Goal: Task Accomplishment & Management: Complete application form

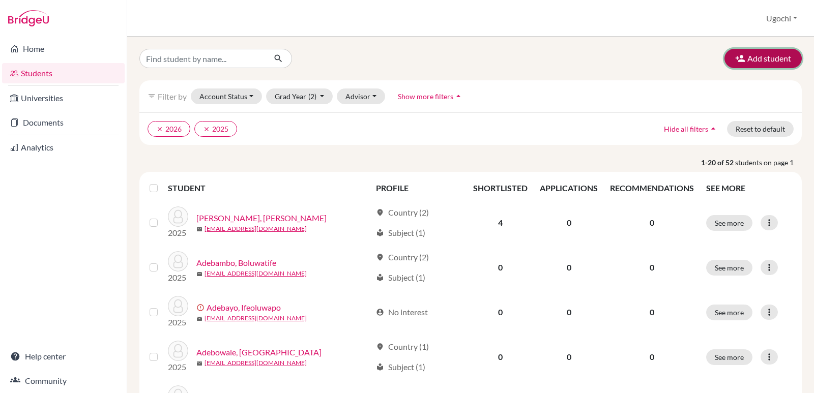
click at [762, 57] on button "Add student" at bounding box center [763, 58] width 77 height 19
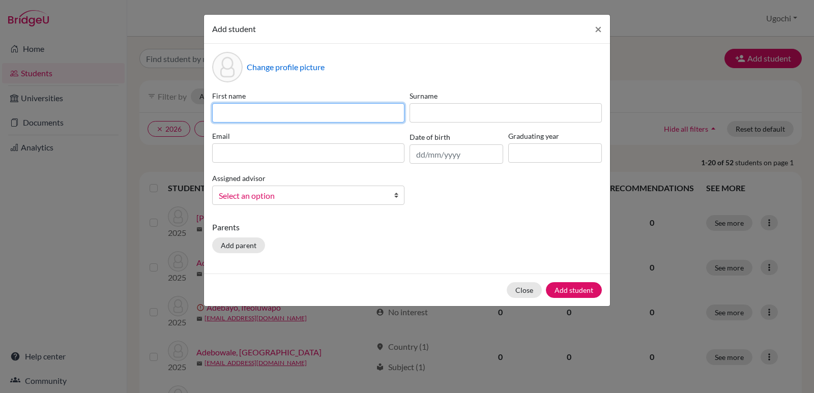
click at [223, 112] on input at bounding box center [308, 112] width 192 height 19
type input "[PERSON_NAME]"
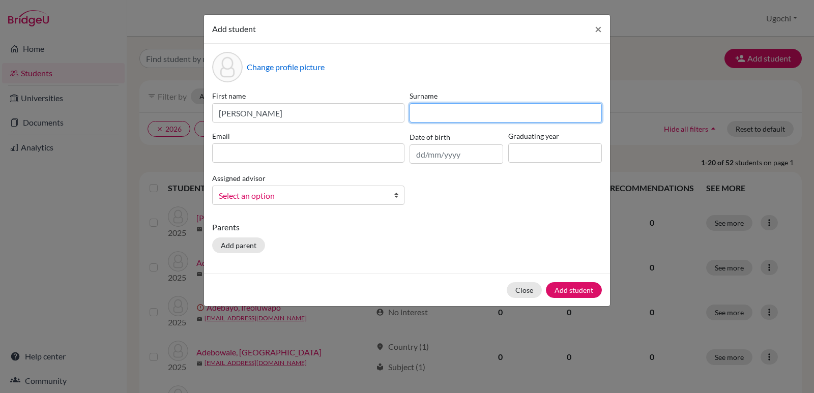
click at [457, 114] on input at bounding box center [506, 112] width 192 height 19
type input "[PERSON_NAME]"
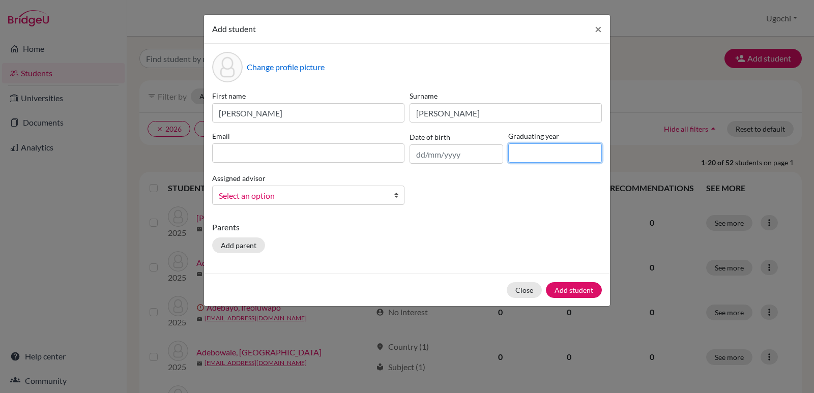
click at [537, 151] on input at bounding box center [555, 152] width 94 height 19
type input "2026"
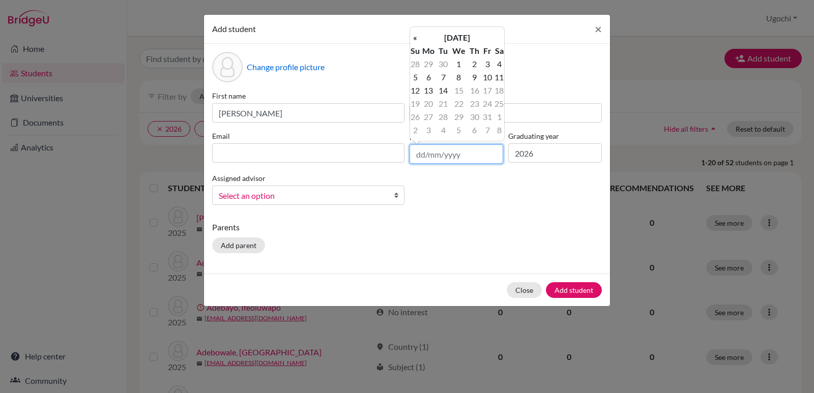
click at [424, 155] on input "text" at bounding box center [457, 154] width 94 height 19
type input "[DATE]"
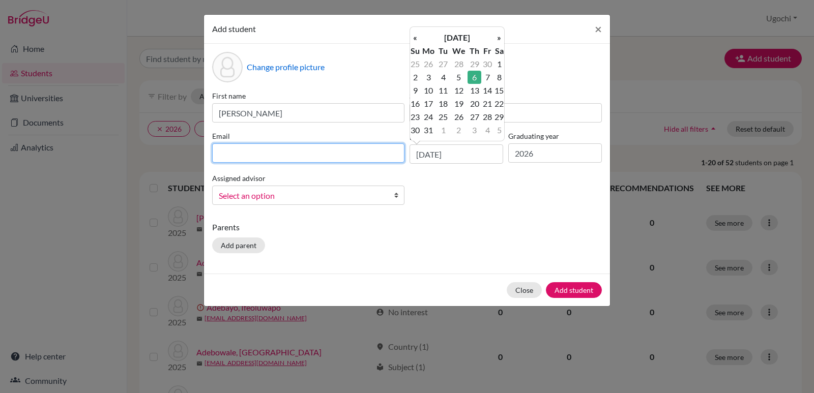
click at [226, 155] on input at bounding box center [308, 152] width 192 height 19
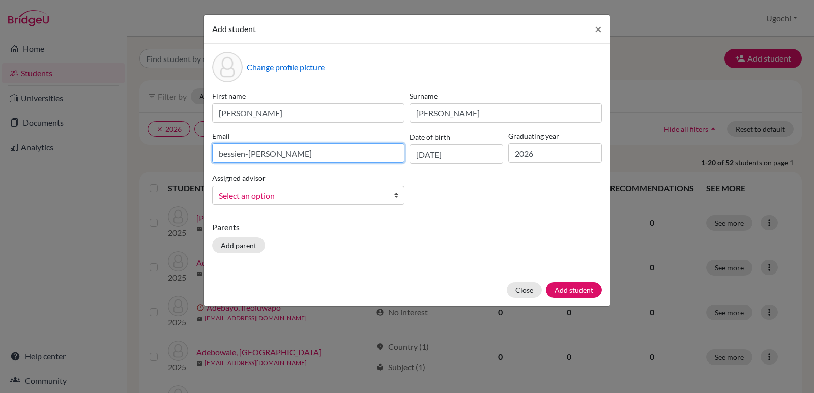
click at [222, 153] on input "bessien-[PERSON_NAME]" at bounding box center [308, 152] width 192 height 19
click at [277, 155] on input "bressien-[PERSON_NAME]" at bounding box center [308, 152] width 192 height 19
click at [344, 155] on input "[EMAIL_ADDRESS][PERSON_NAME][DOMAIN_NAME]" at bounding box center [308, 152] width 192 height 19
click at [345, 154] on input "[EMAIL_ADDRESS][PERSON_NAME][DOMAIN_NAME]" at bounding box center [308, 152] width 192 height 19
type input "[EMAIL_ADDRESS][PERSON_NAME][DOMAIN_NAME]"
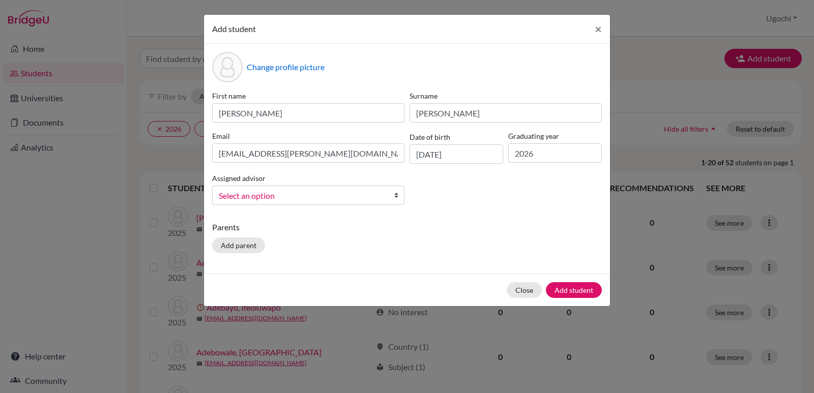
click at [270, 199] on span "Select an option" at bounding box center [302, 195] width 166 height 13
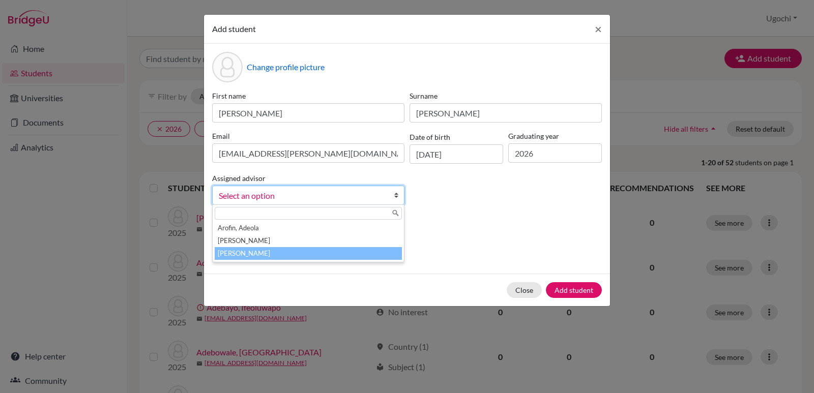
click at [254, 251] on li "[PERSON_NAME]" at bounding box center [308, 253] width 187 height 13
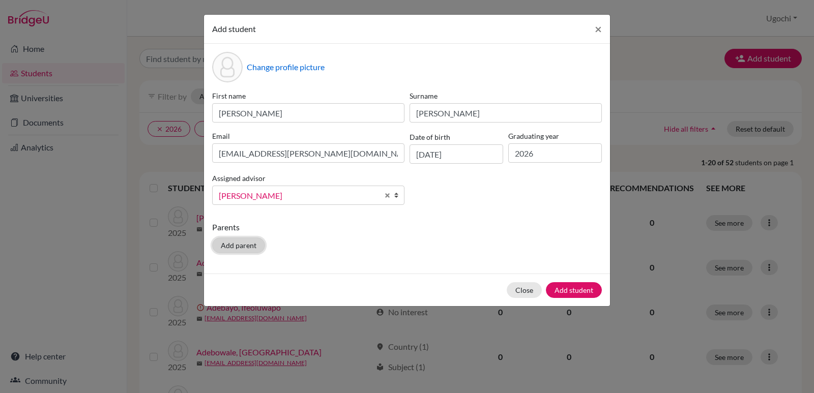
click at [246, 244] on button "Add parent" at bounding box center [238, 246] width 53 height 16
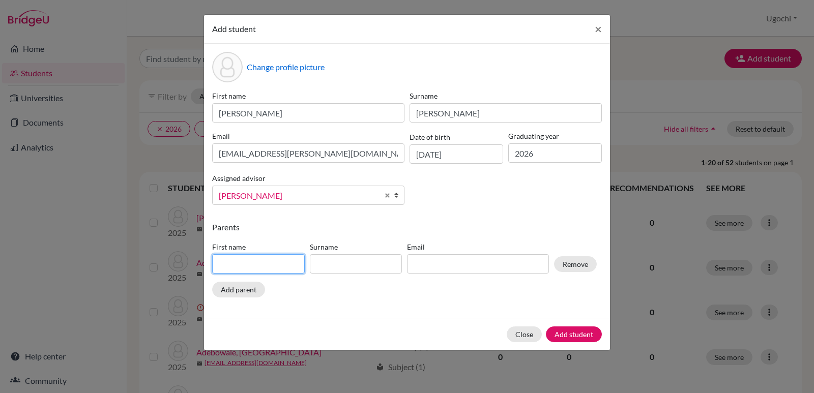
click at [229, 262] on input at bounding box center [258, 263] width 93 height 19
type input "Ifeyinwa"
click at [330, 264] on input at bounding box center [356, 263] width 93 height 19
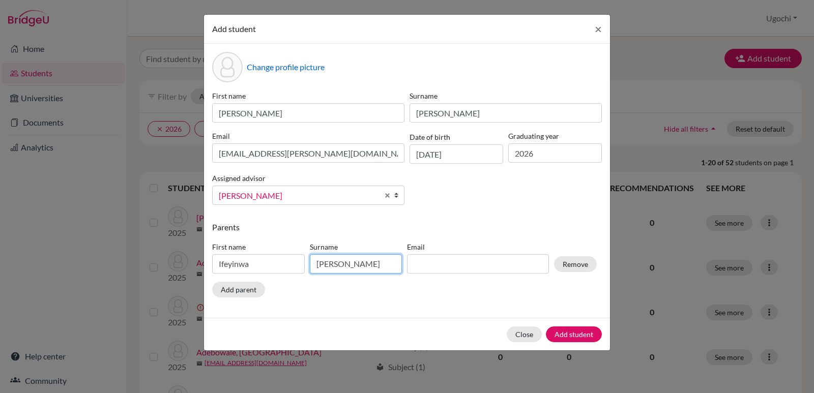
type input "[PERSON_NAME]"
click at [423, 262] on input at bounding box center [478, 263] width 142 height 19
type input "m"
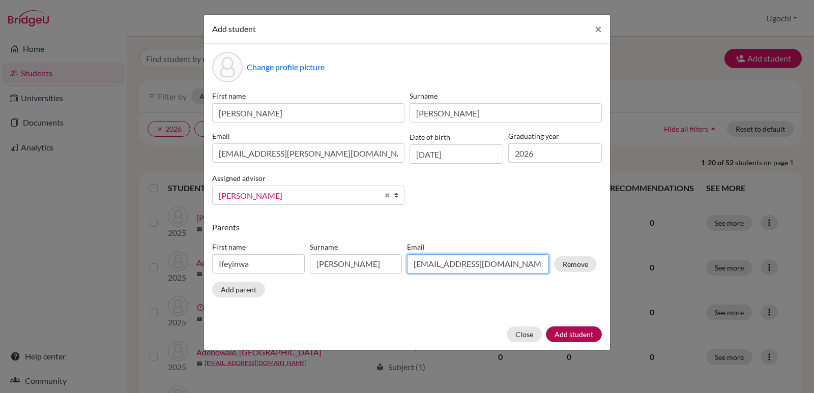
type input "[EMAIL_ADDRESS][DOMAIN_NAME]"
click at [579, 334] on button "Add student" at bounding box center [574, 335] width 56 height 16
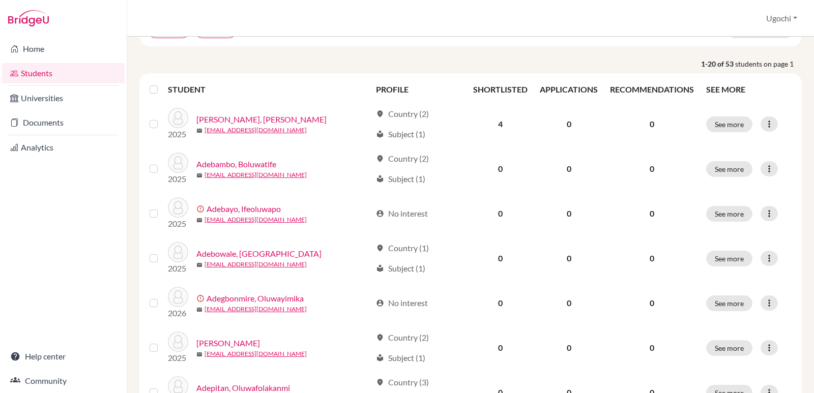
scroll to position [65, 0]
